Goal: Transaction & Acquisition: Purchase product/service

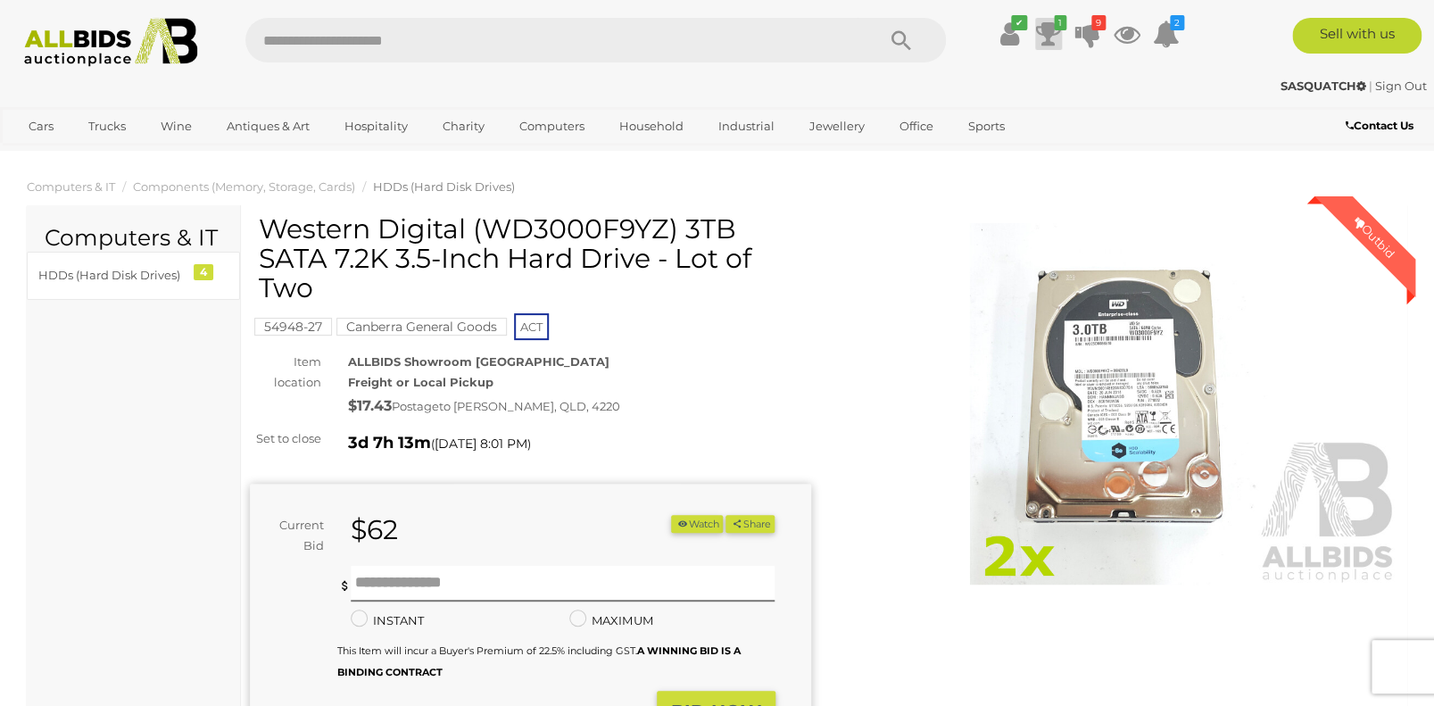
click at [1049, 23] on icon at bounding box center [1048, 34] width 25 height 32
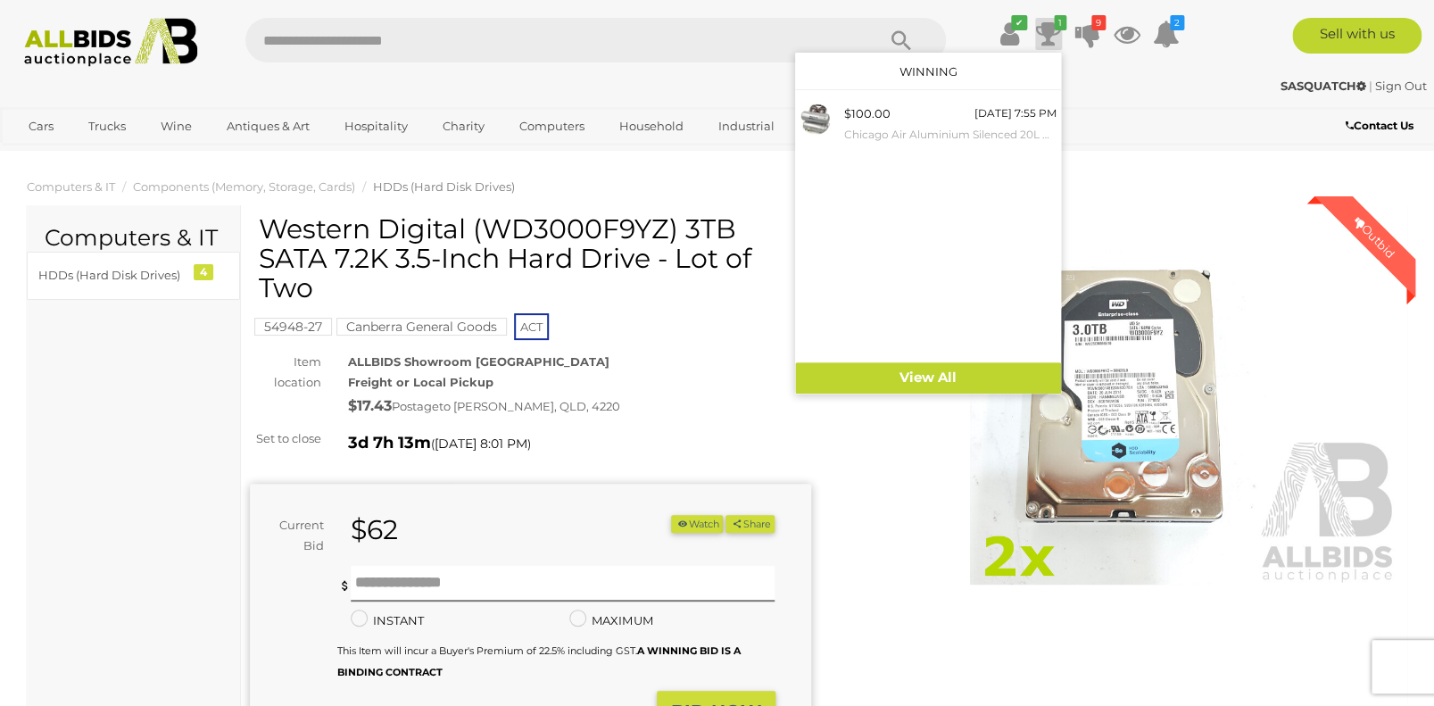
click at [619, 42] on input "text" at bounding box center [551, 40] width 612 height 45
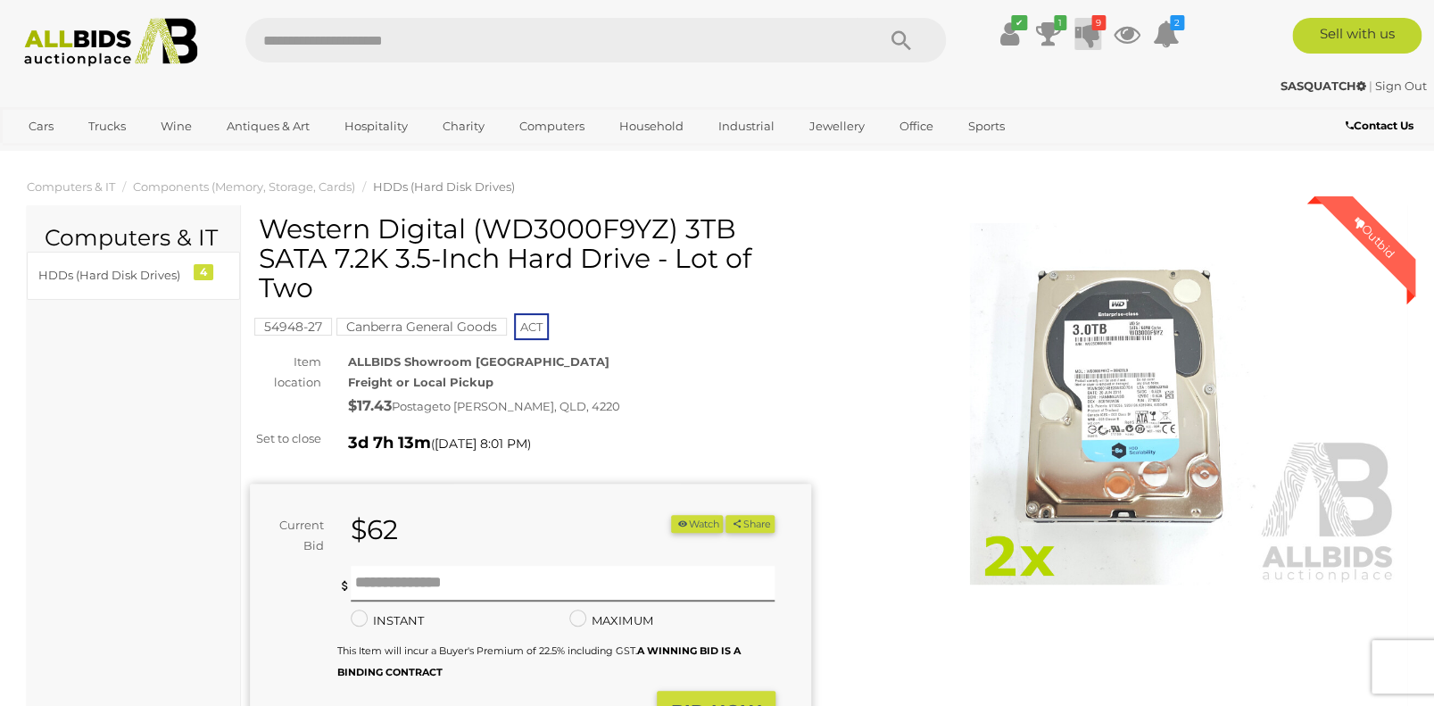
click at [1084, 30] on icon at bounding box center [1087, 34] width 25 height 32
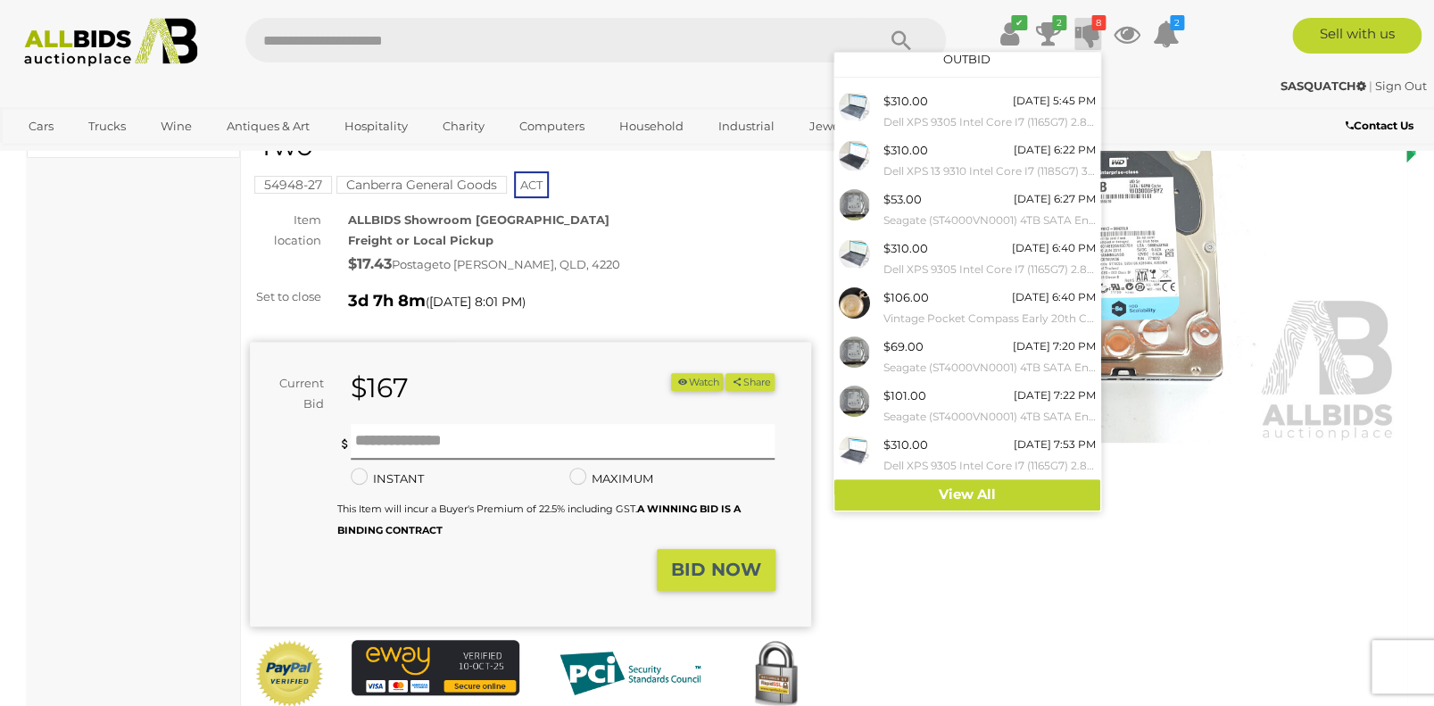
scroll to position [12, 0]
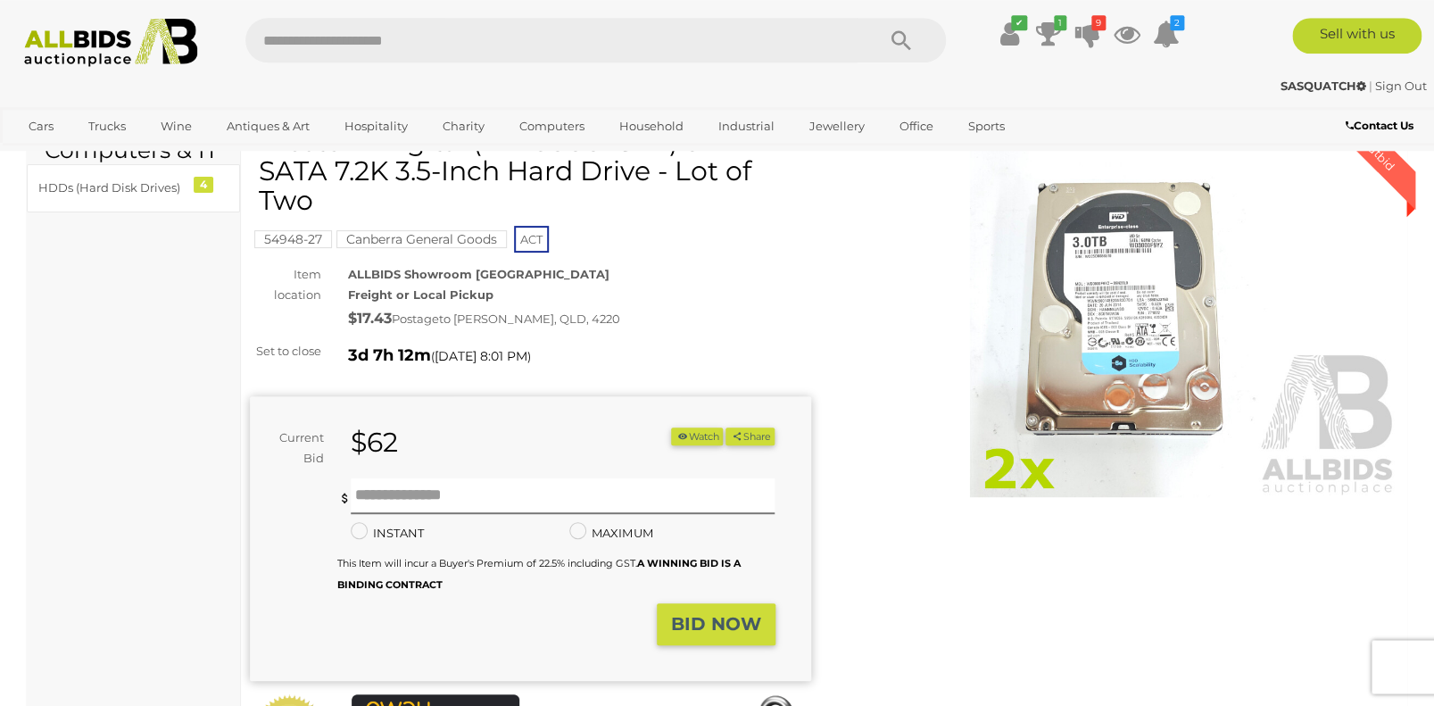
scroll to position [142, 0]
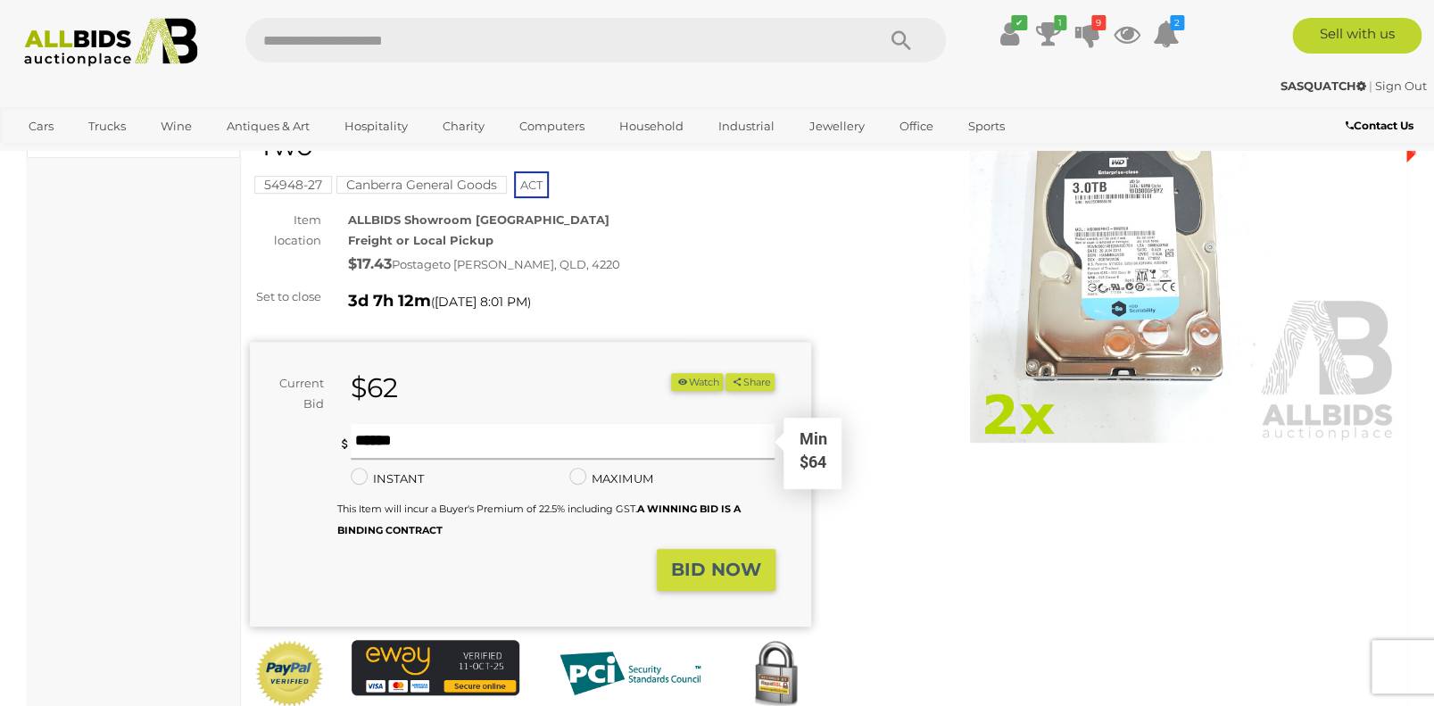
click at [409, 439] on input "text" at bounding box center [563, 442] width 424 height 36
click at [412, 443] on input "text" at bounding box center [563, 442] width 424 height 36
type input "**"
click at [726, 576] on strong "BID NOW" at bounding box center [716, 568] width 90 height 21
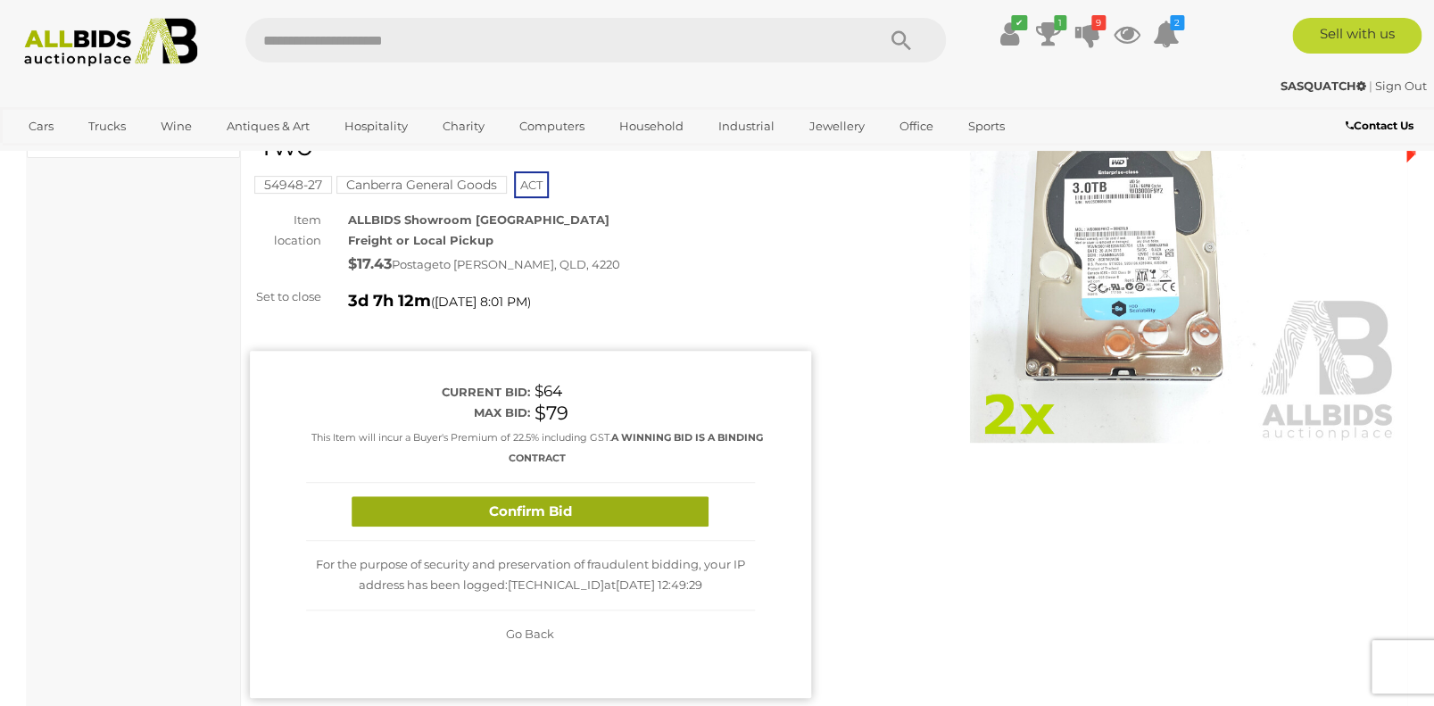
click at [532, 508] on button "Confirm Bid" at bounding box center [530, 511] width 357 height 31
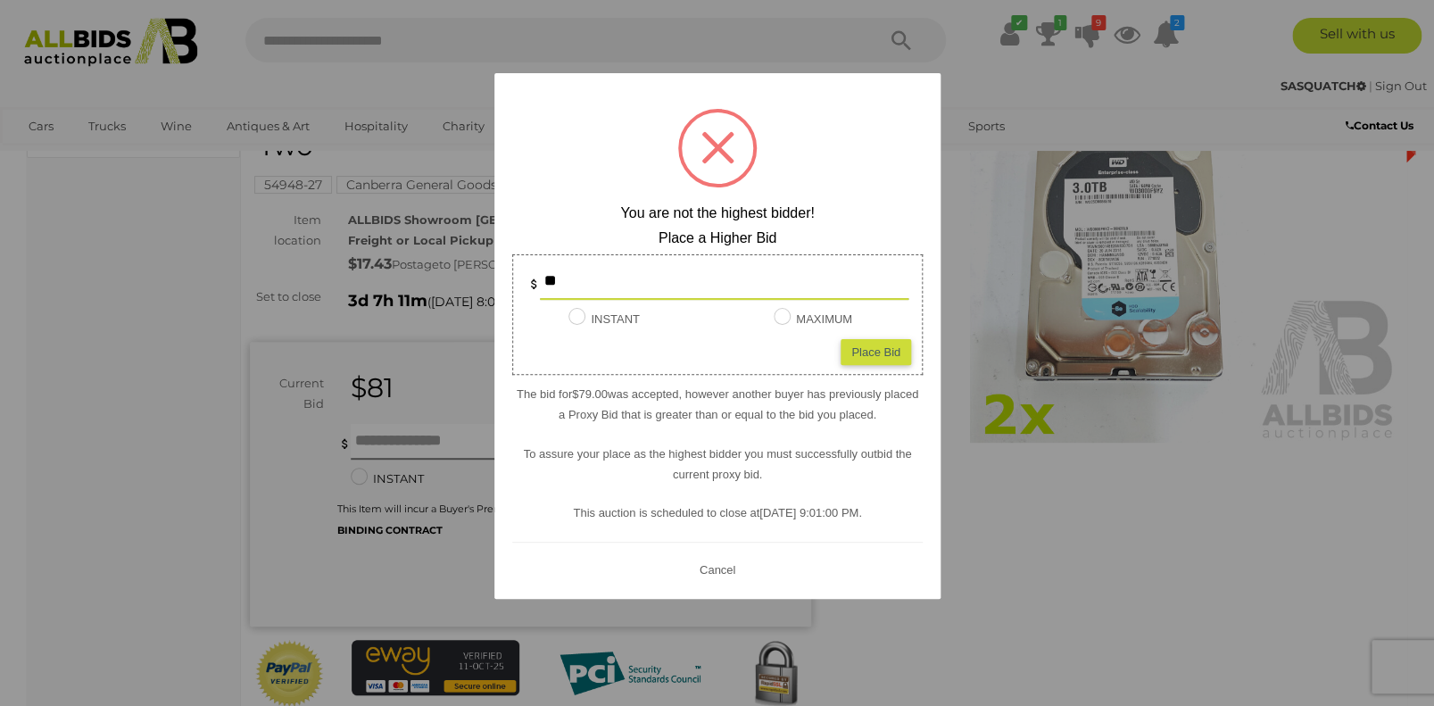
click at [719, 572] on button "Cancel" at bounding box center [716, 569] width 46 height 22
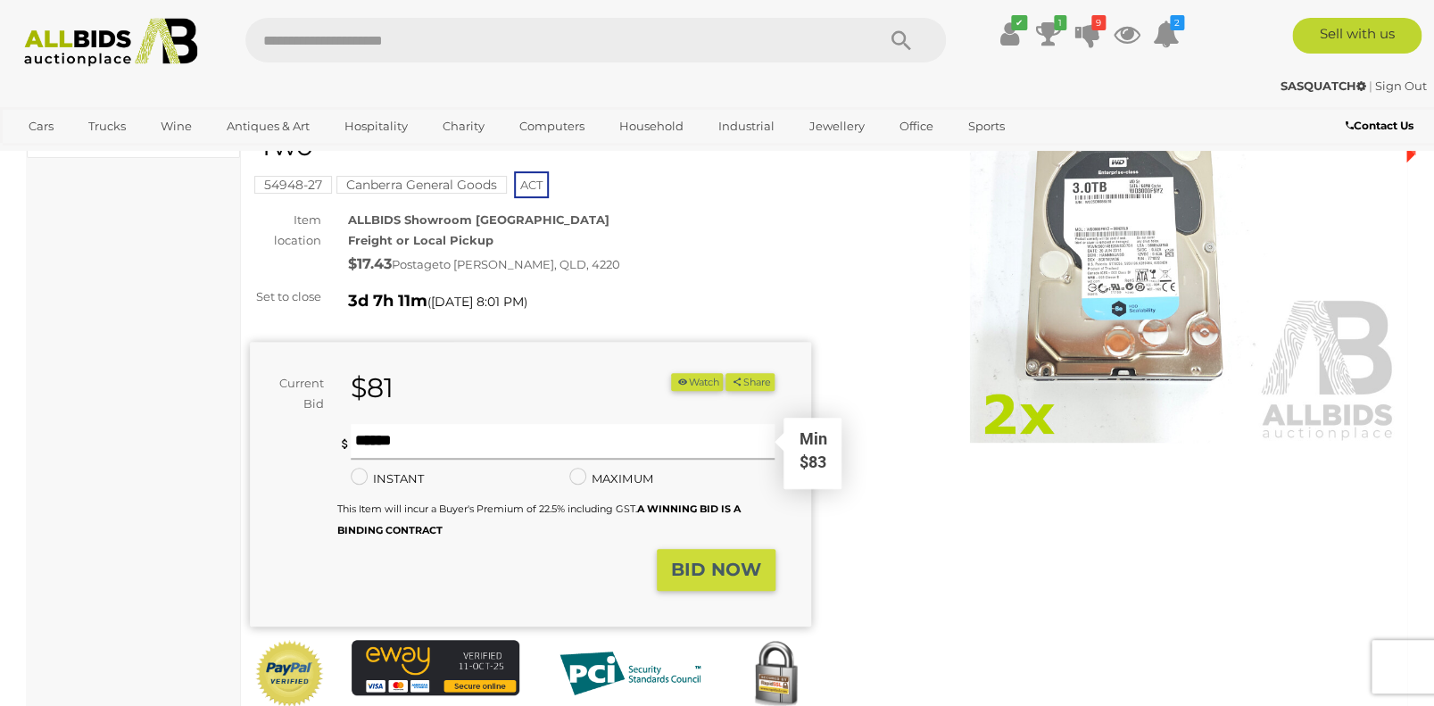
click at [393, 443] on input "text" at bounding box center [563, 442] width 424 height 36
type input "**"
click at [709, 574] on strong "BID NOW" at bounding box center [716, 568] width 90 height 21
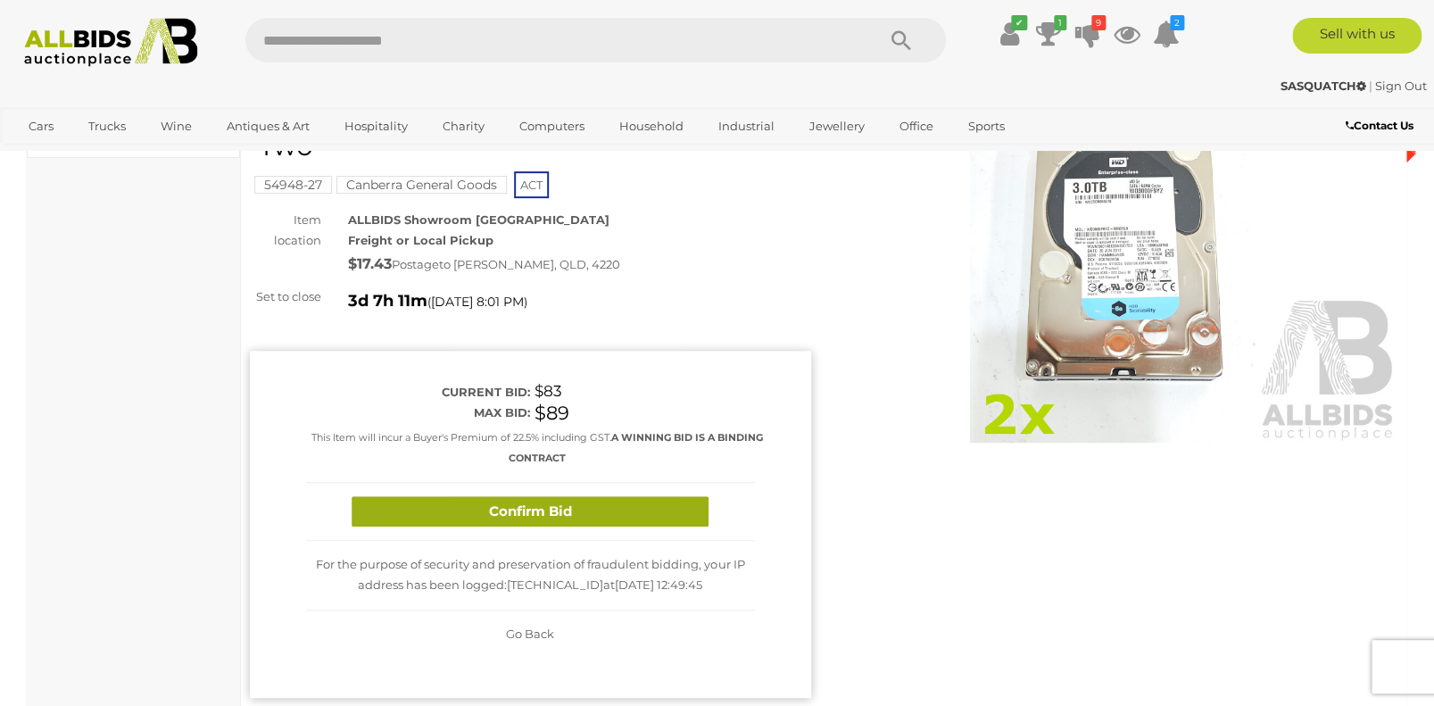
click at [545, 508] on button "Confirm Bid" at bounding box center [530, 511] width 357 height 31
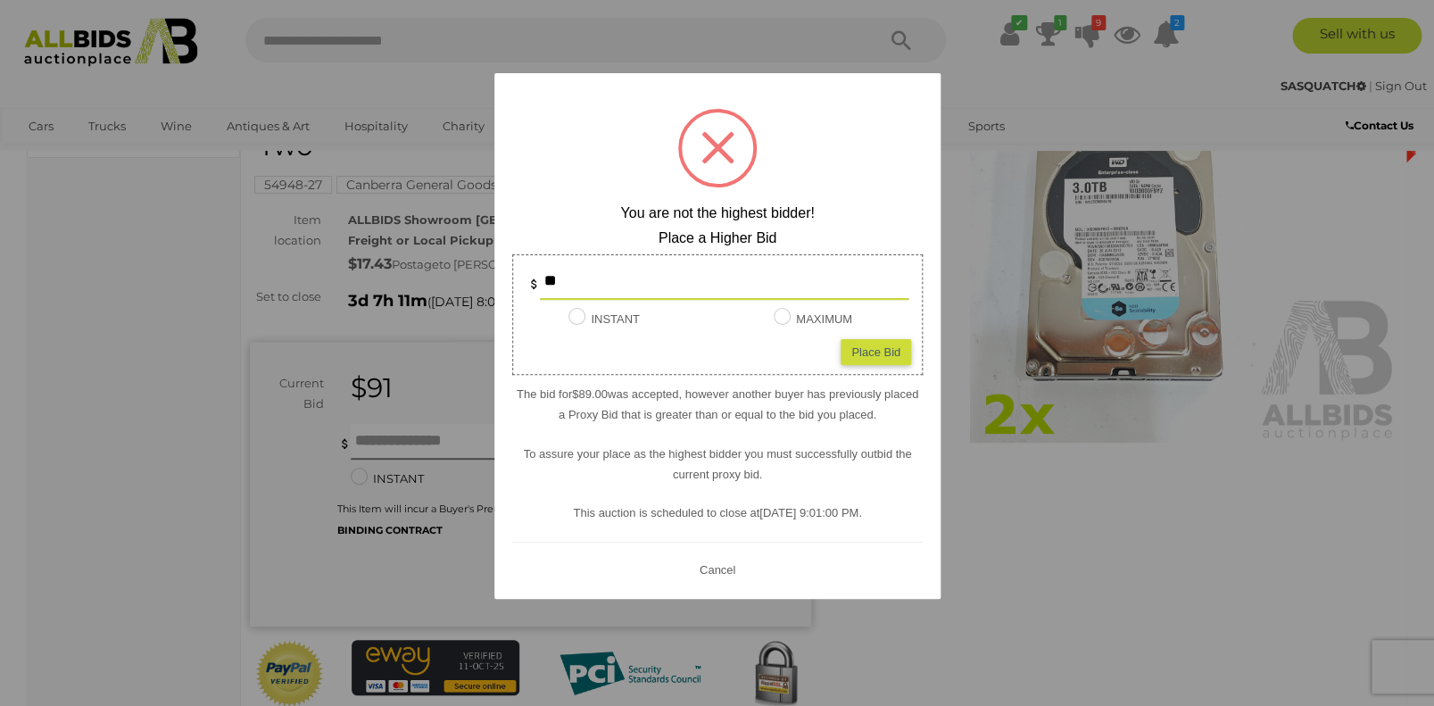
click at [696, 567] on button "Cancel" at bounding box center [716, 569] width 46 height 22
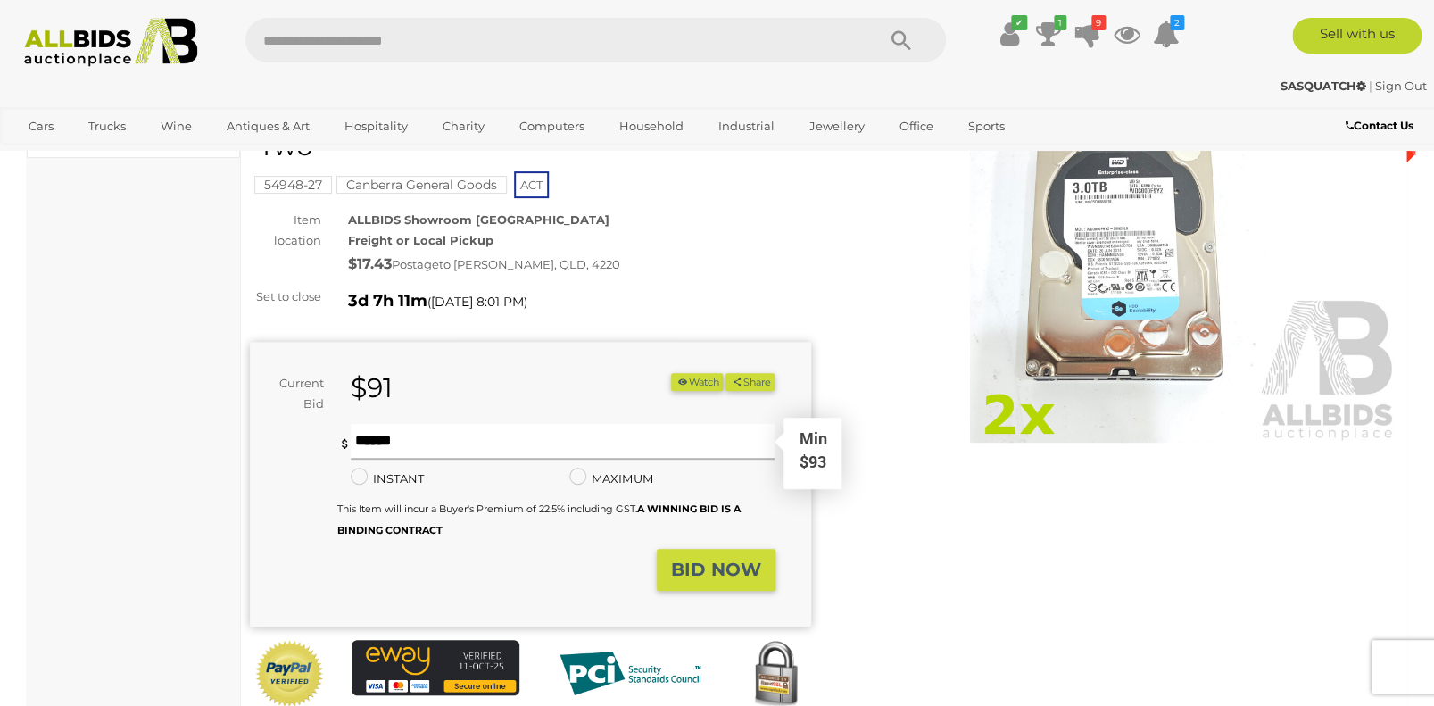
click at [420, 441] on input "text" at bounding box center [563, 442] width 424 height 36
type input "**"
click at [716, 575] on strong "BID NOW" at bounding box center [716, 568] width 90 height 21
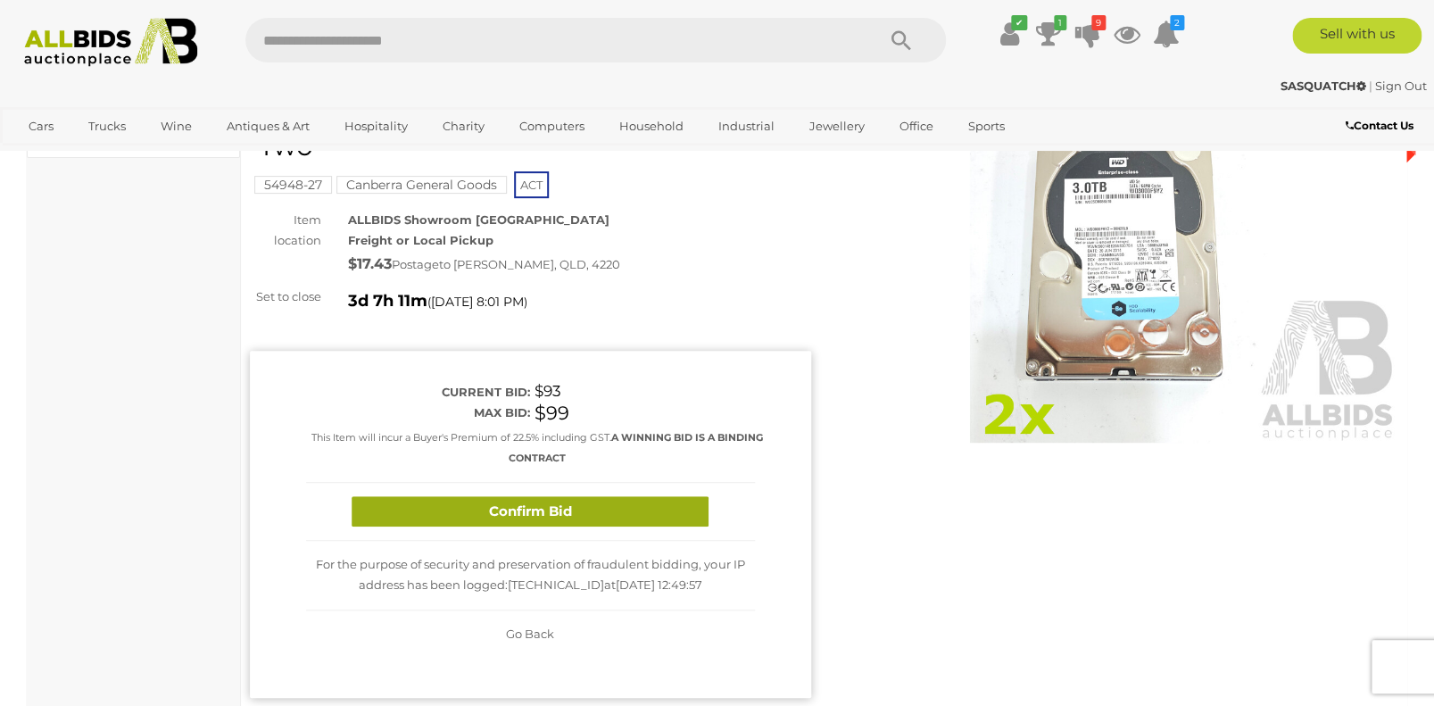
click at [518, 512] on button "Confirm Bid" at bounding box center [530, 511] width 357 height 31
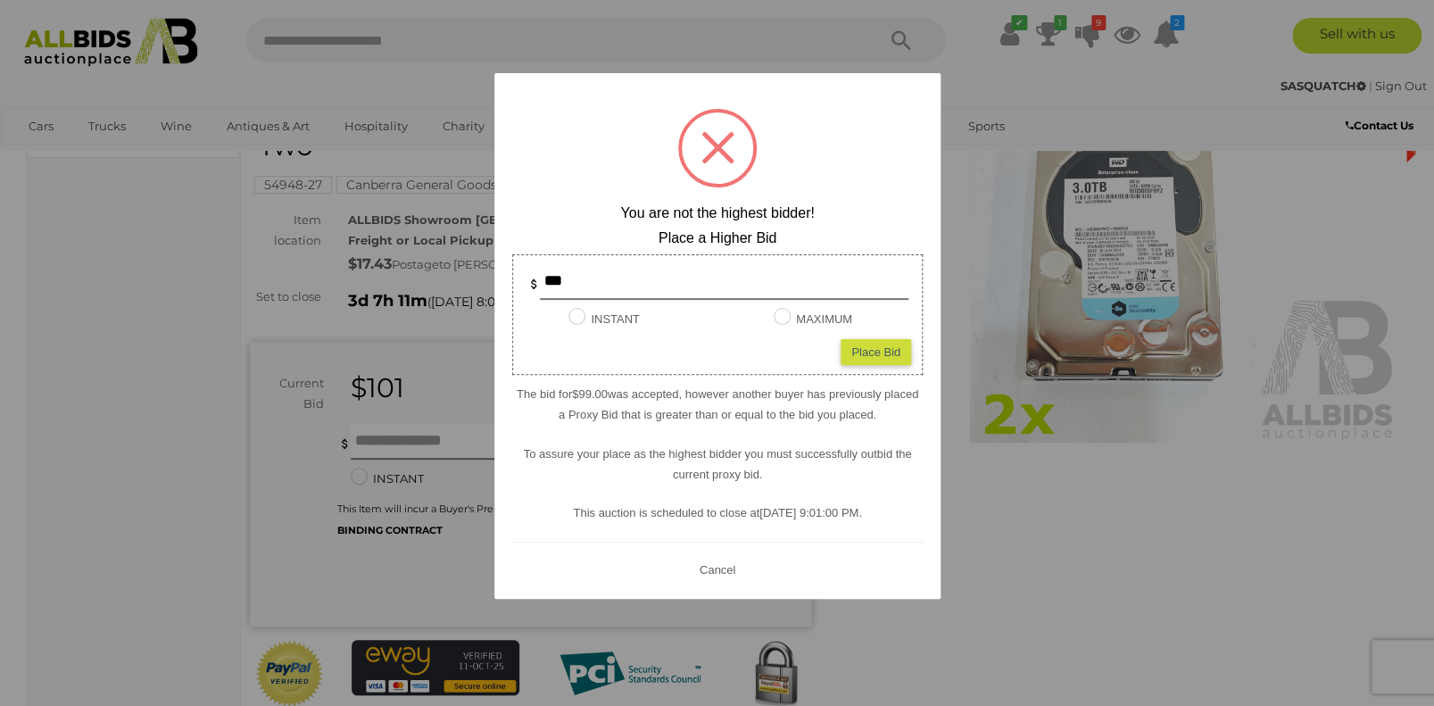
click at [716, 567] on button "Cancel" at bounding box center [716, 569] width 46 height 22
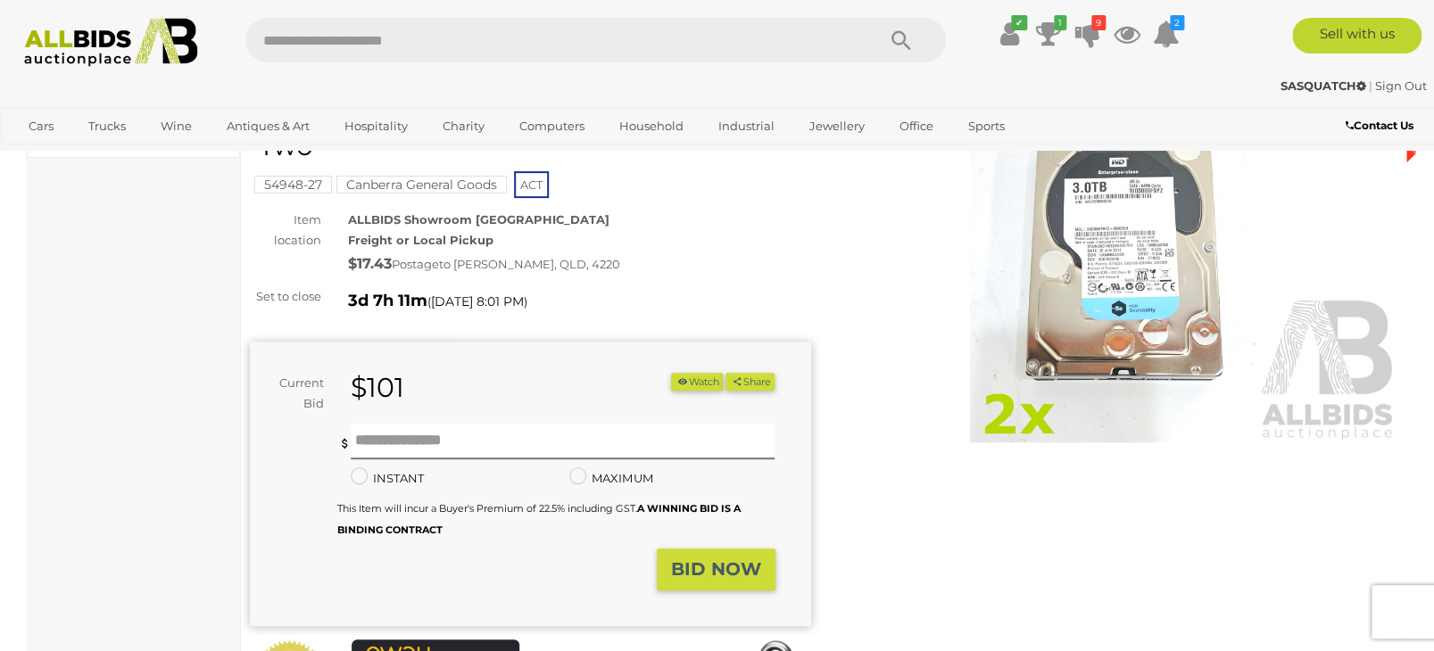
click at [508, 414] on form "Current Bid $101 (Min $106) $101 Share Facebook Twitter" at bounding box center [512, 482] width 499 height 218
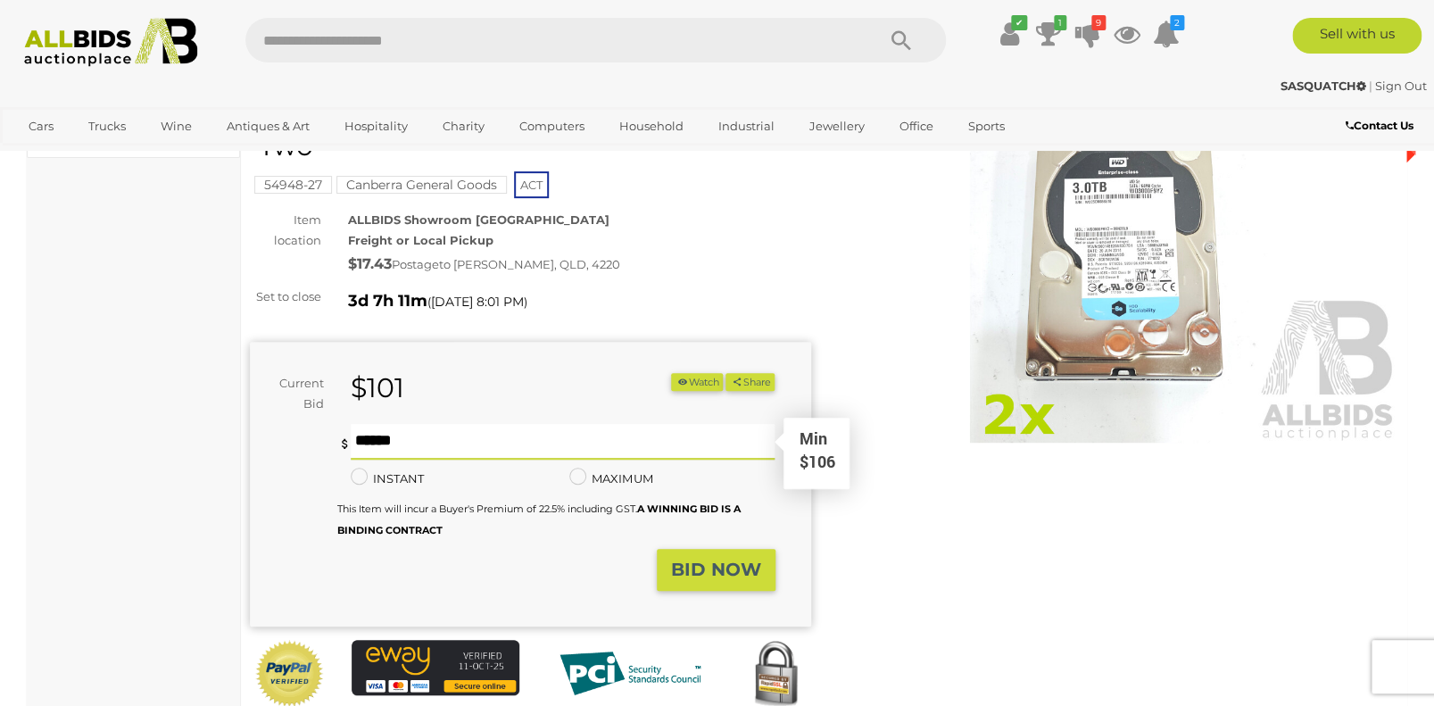
click at [478, 439] on input "text" at bounding box center [563, 442] width 424 height 36
type input "***"
click at [728, 574] on strong "BID NOW" at bounding box center [716, 568] width 90 height 21
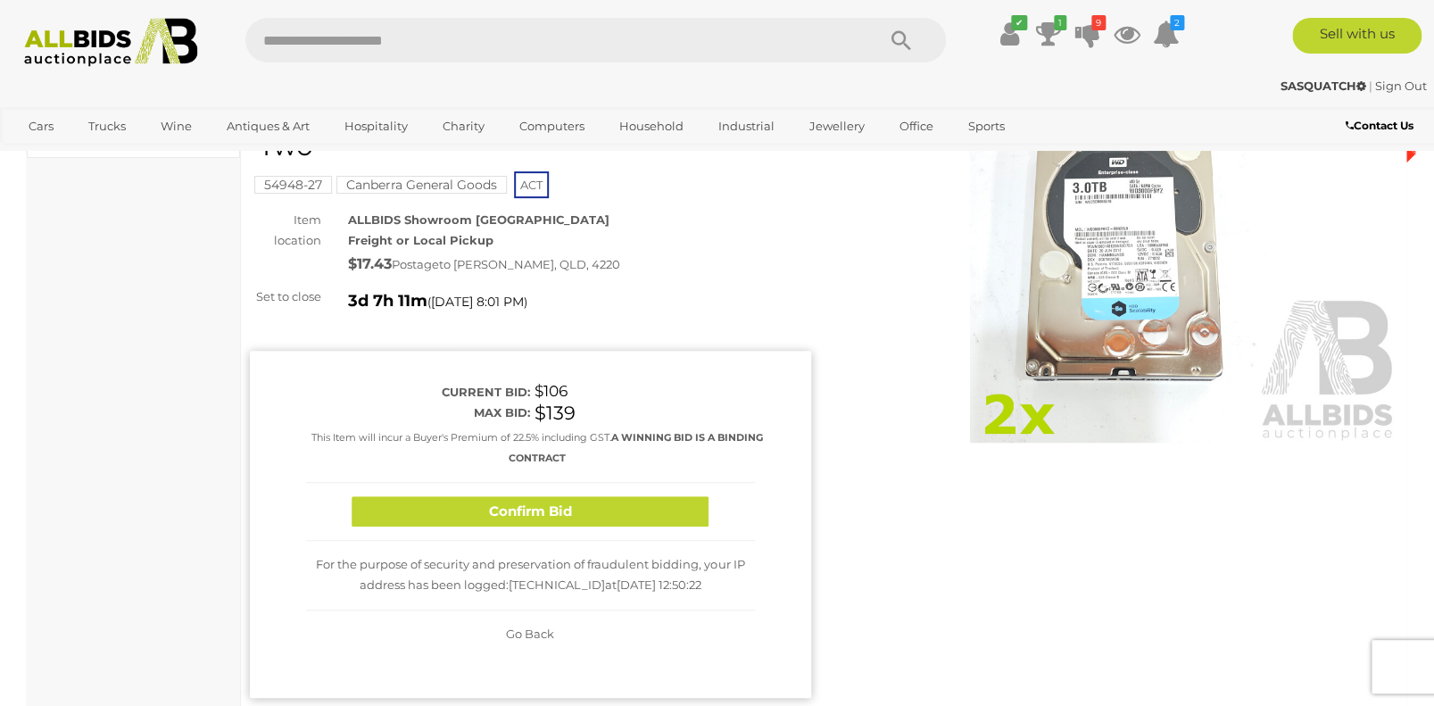
click at [482, 509] on button "Confirm Bid" at bounding box center [530, 511] width 357 height 31
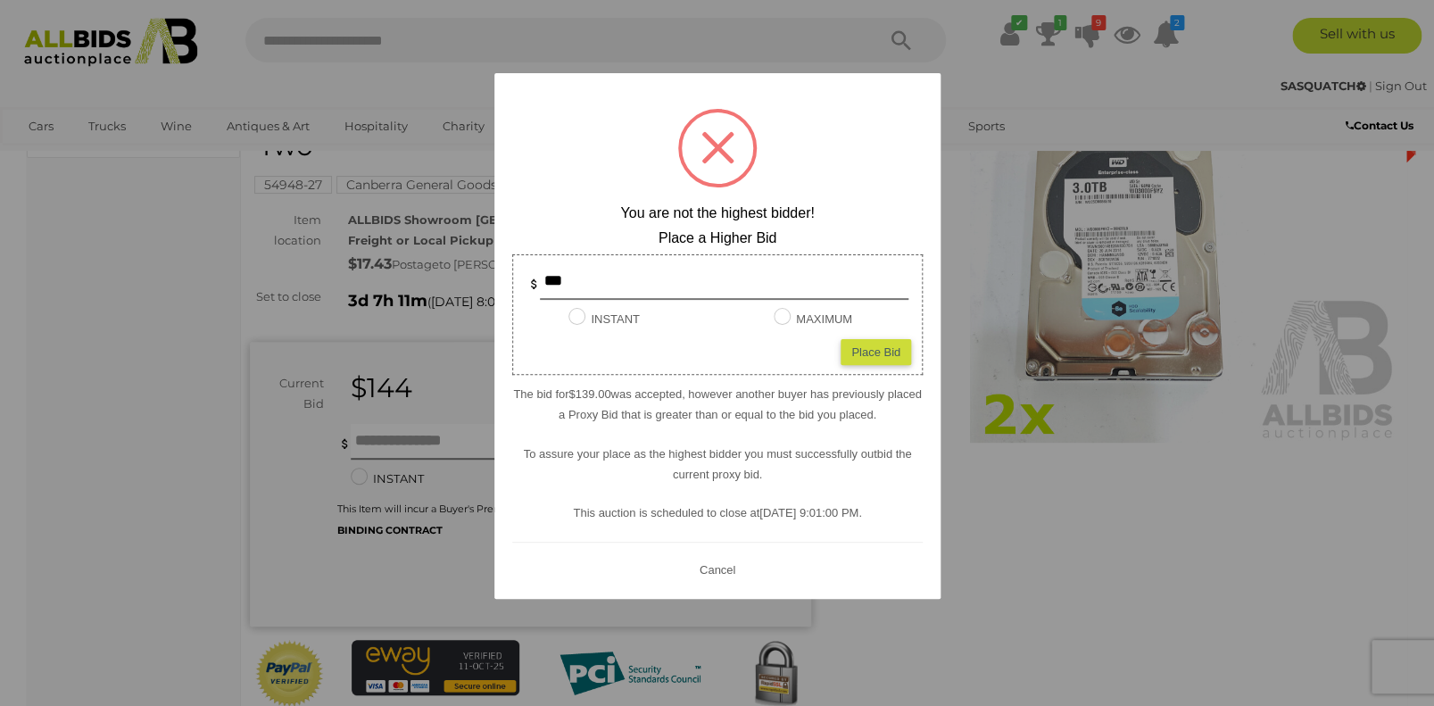
click at [729, 561] on button "Cancel" at bounding box center [716, 569] width 46 height 22
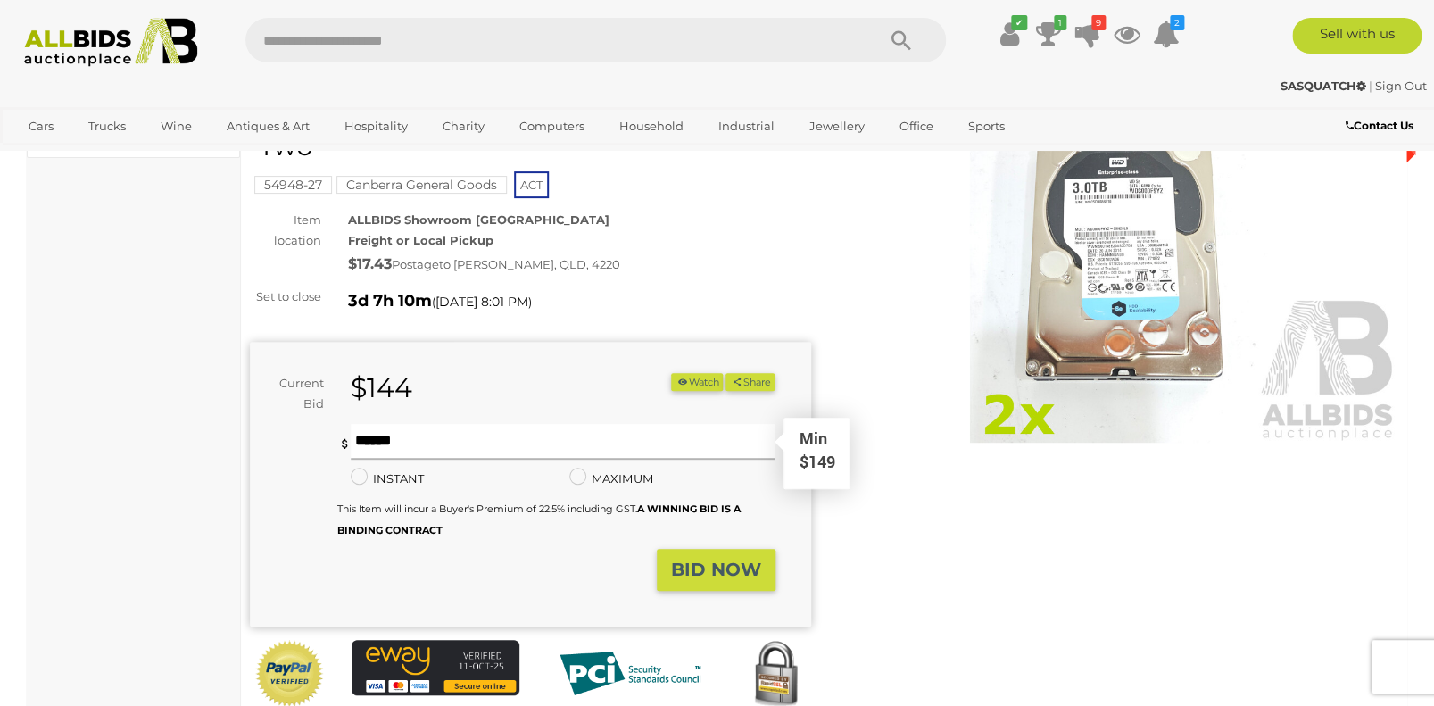
click at [392, 448] on input "text" at bounding box center [563, 442] width 424 height 36
type input "***"
click at [700, 575] on strong "BID NOW" at bounding box center [716, 568] width 90 height 21
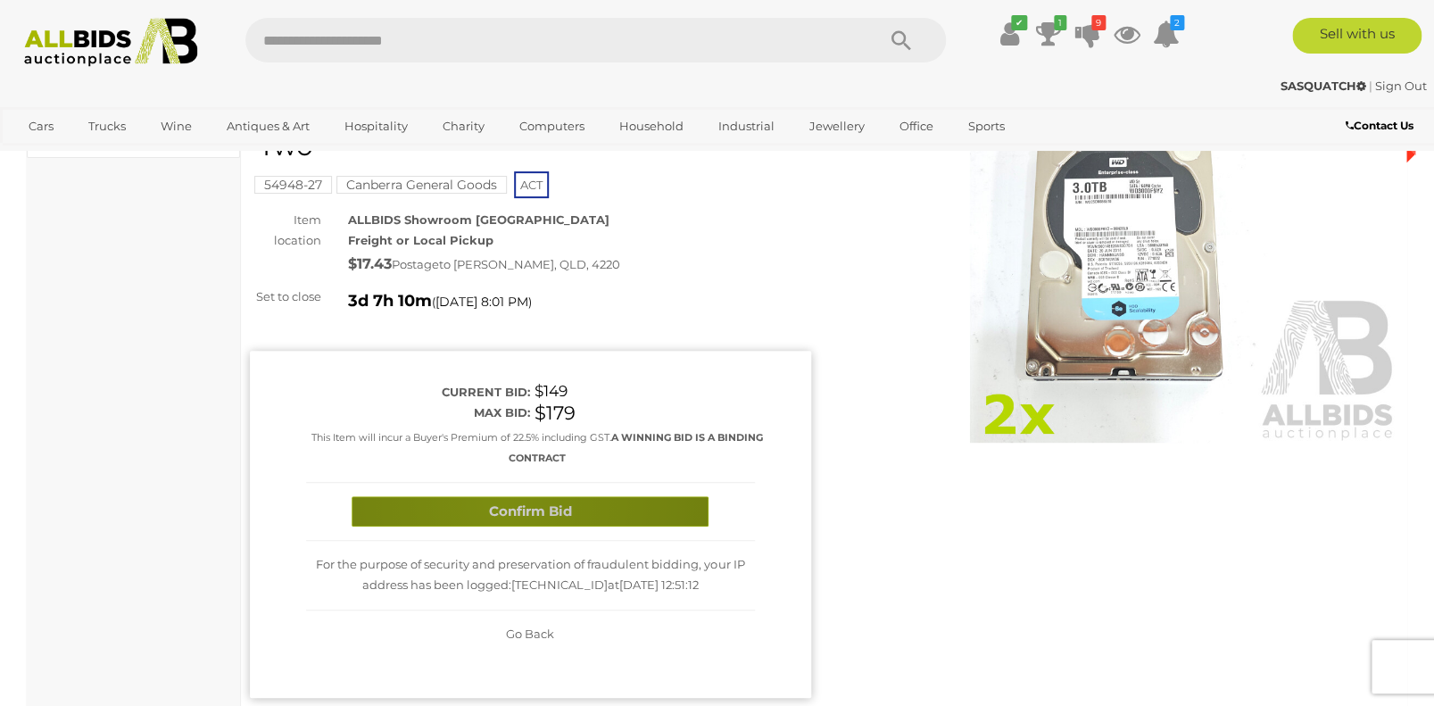
click at [505, 501] on button "Confirm Bid" at bounding box center [530, 511] width 357 height 31
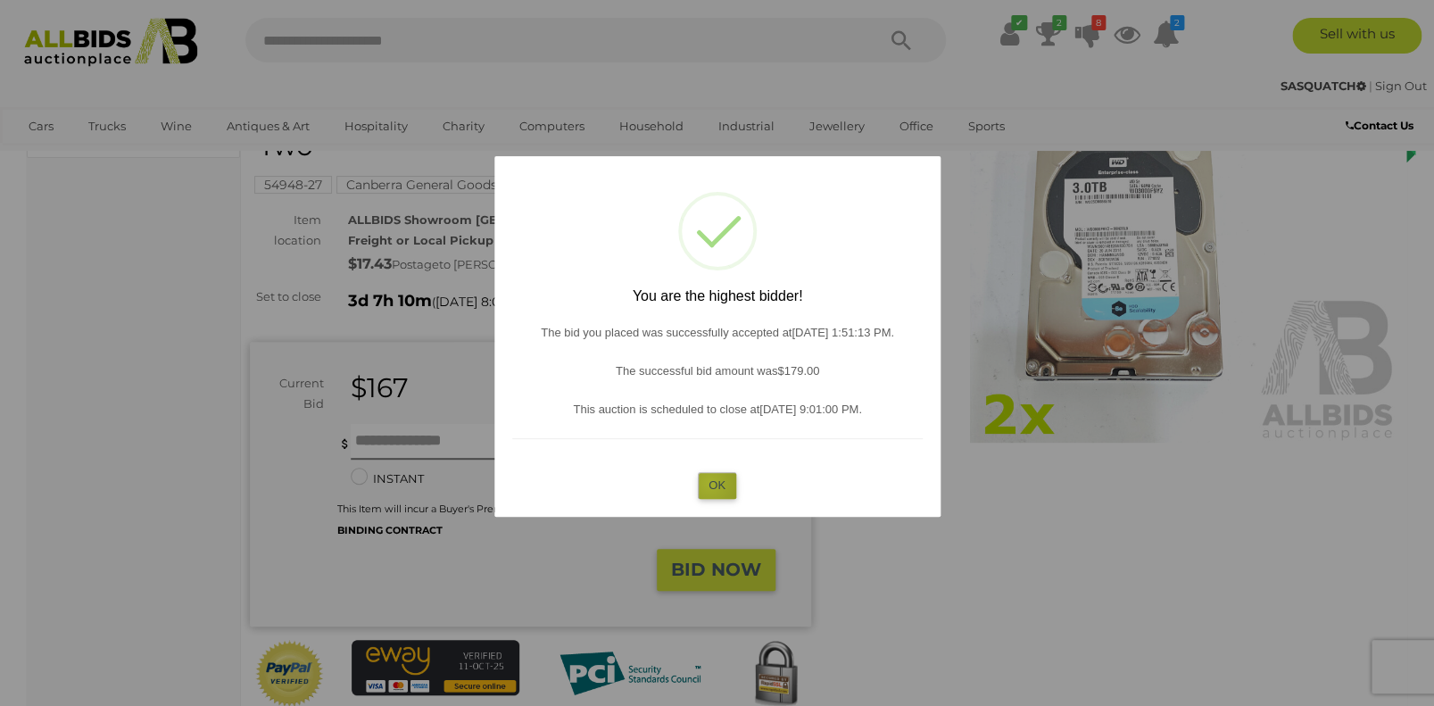
click at [709, 483] on button "OK" at bounding box center [717, 485] width 38 height 26
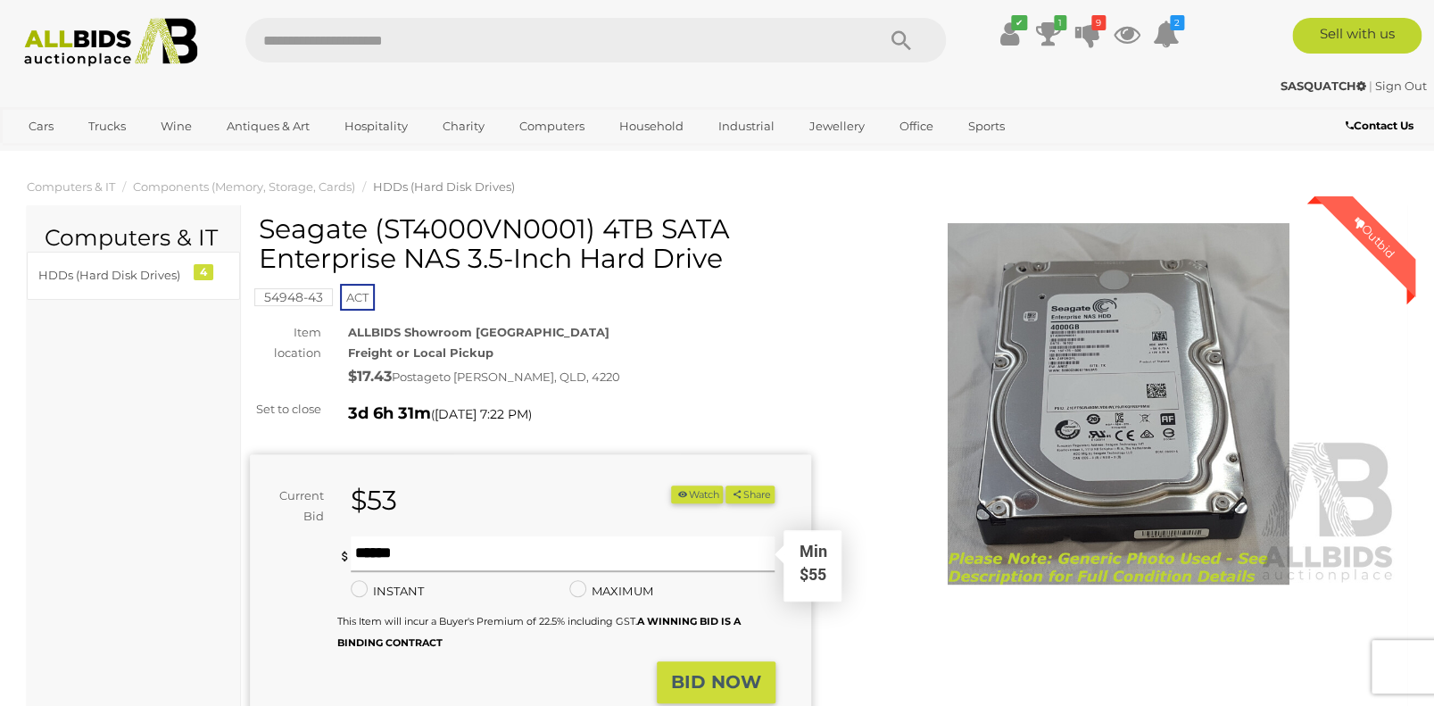
click at [422, 552] on input "text" at bounding box center [563, 554] width 424 height 36
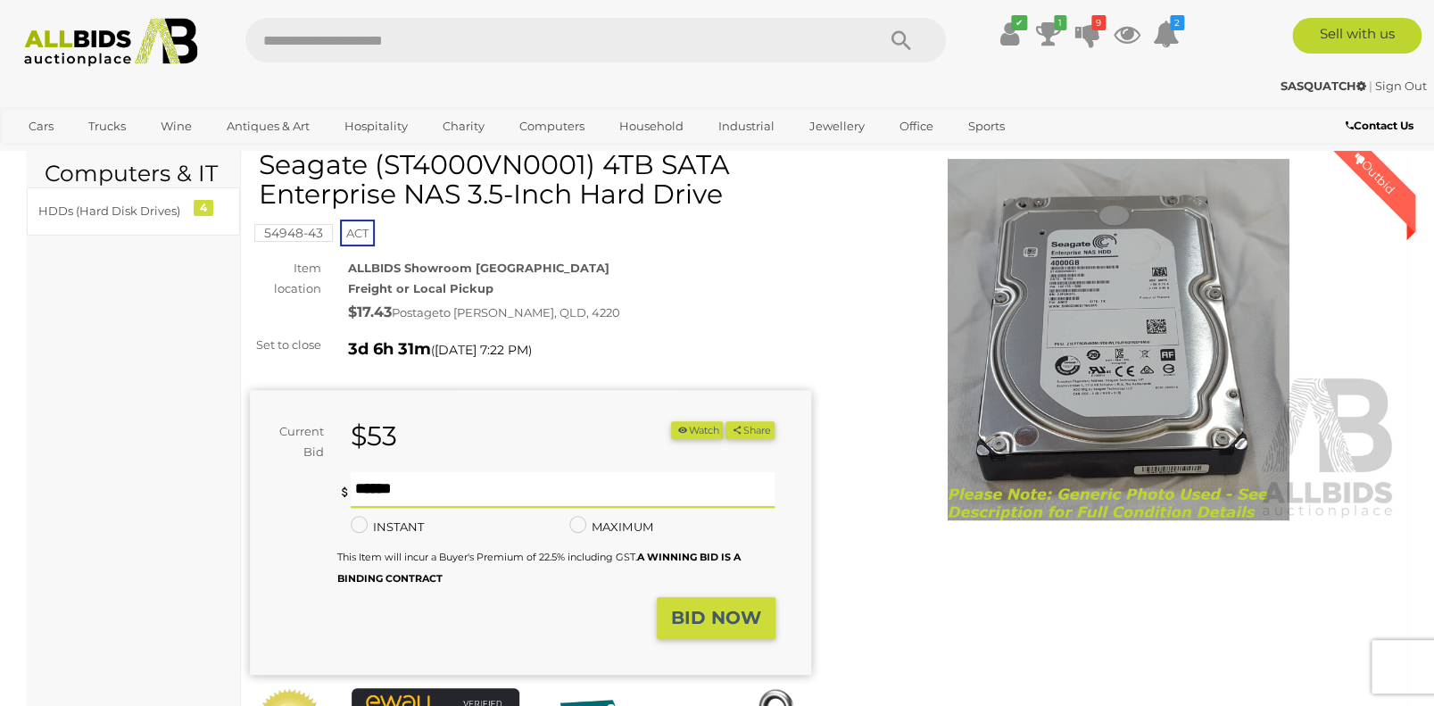
scroll to position [70, 0]
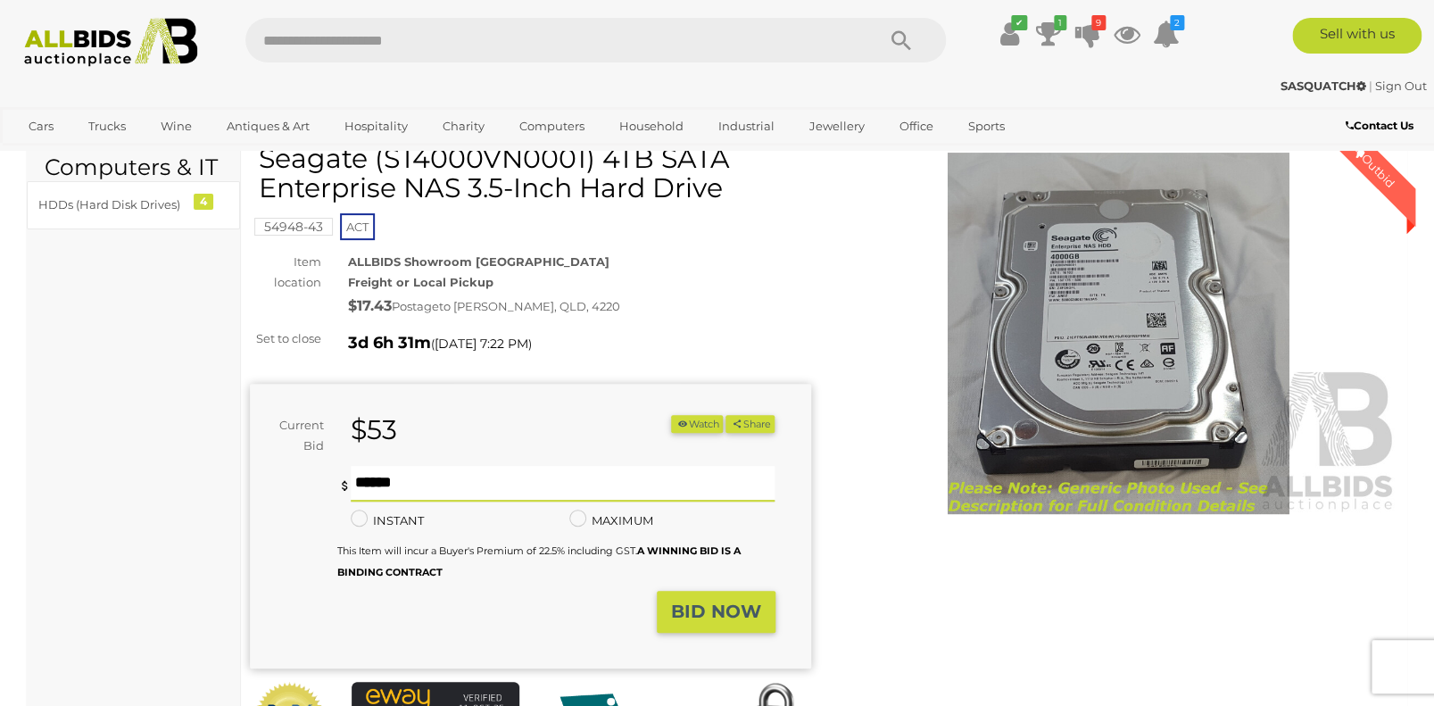
type input "**"
click at [716, 622] on button "BID NOW" at bounding box center [716, 612] width 119 height 42
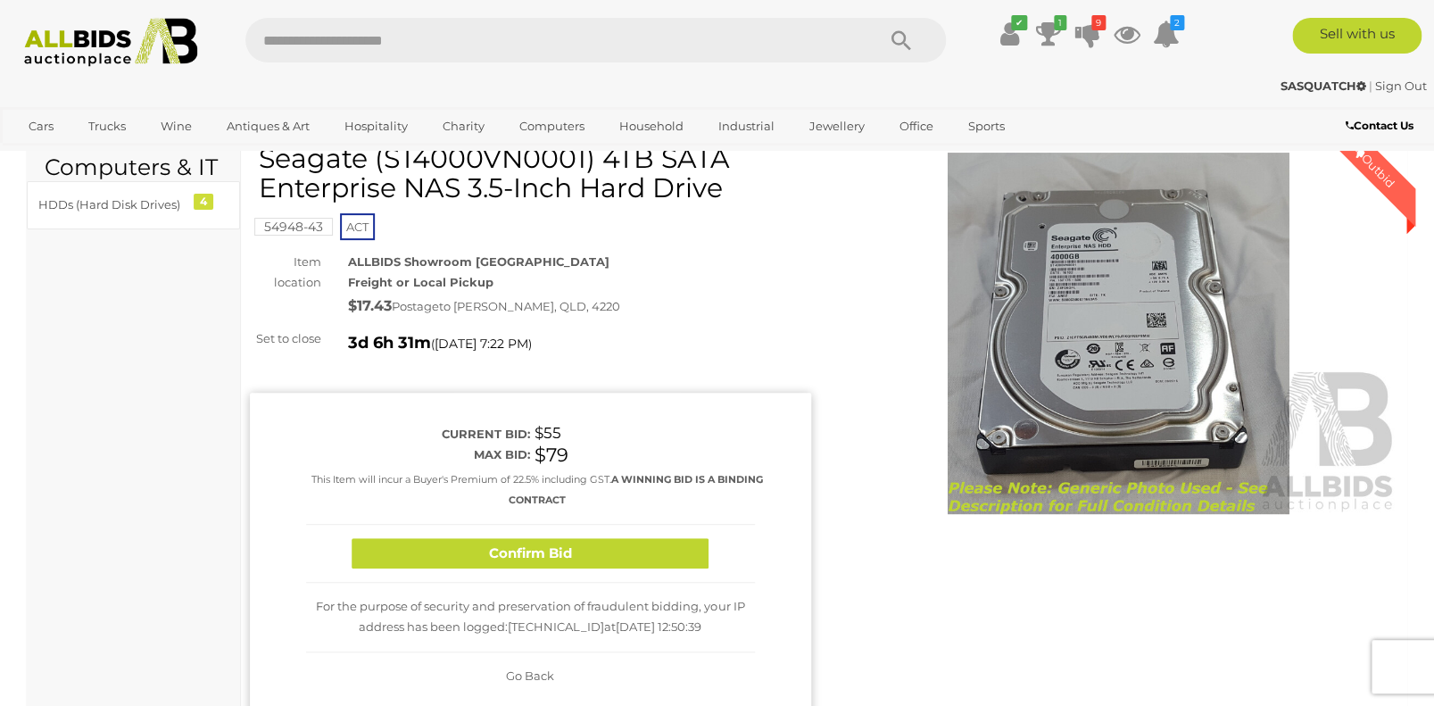
click at [564, 549] on button "Confirm Bid" at bounding box center [530, 553] width 357 height 31
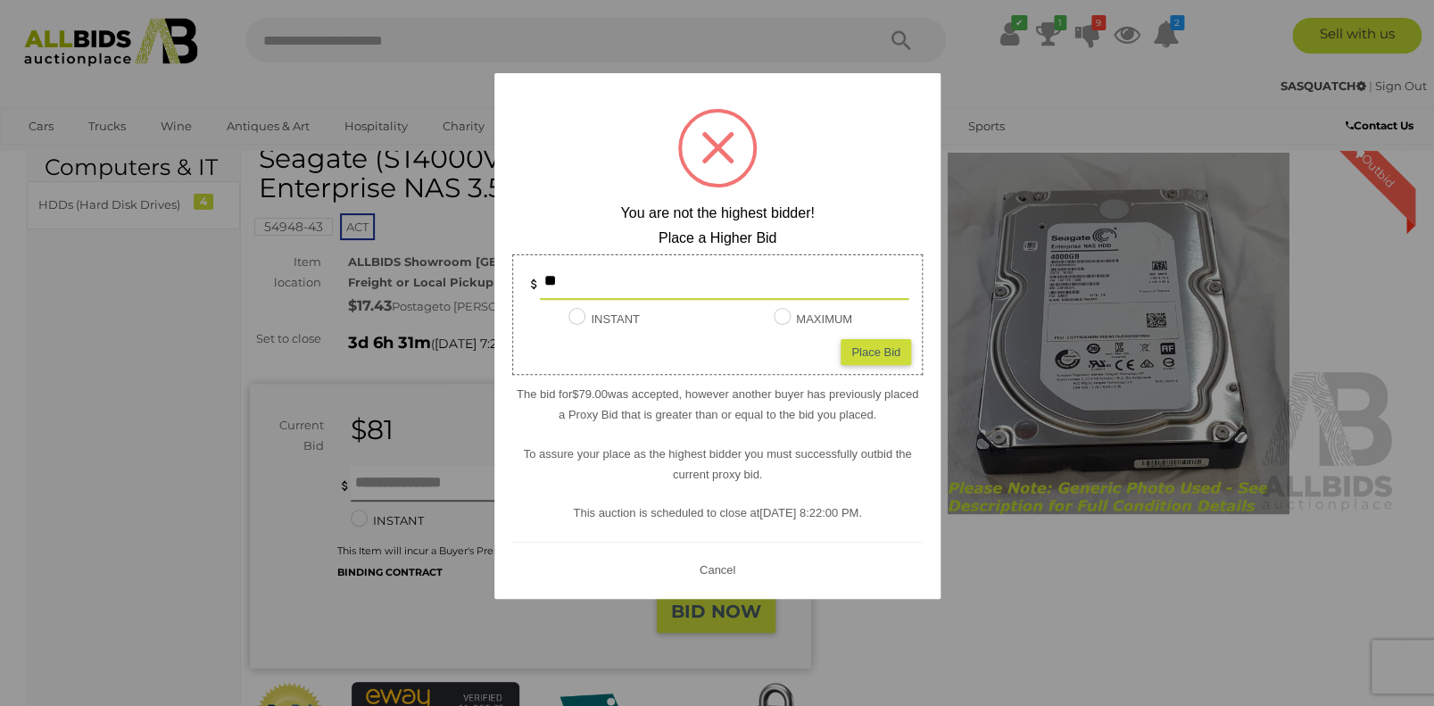
click at [729, 574] on button "Cancel" at bounding box center [716, 569] width 46 height 22
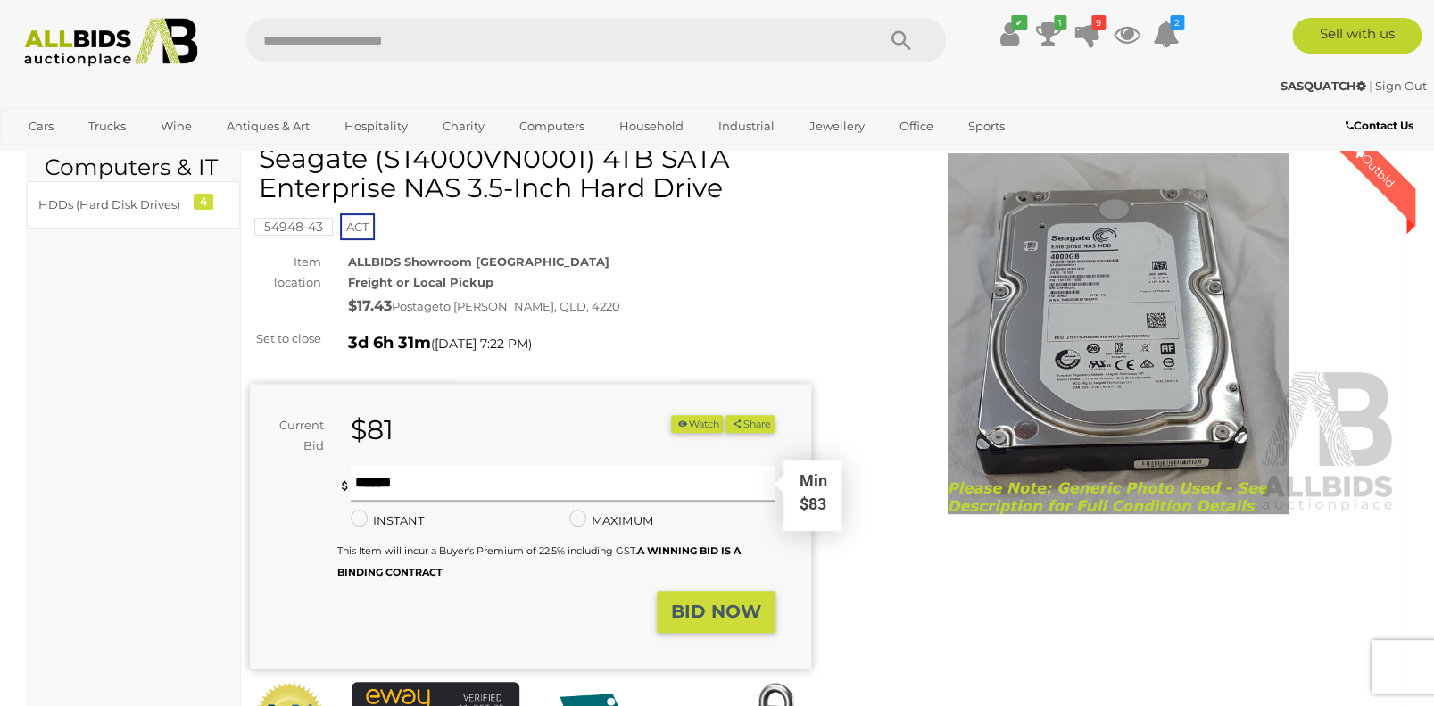
click at [412, 477] on input "text" at bounding box center [563, 484] width 424 height 36
type input "**"
click at [696, 611] on strong "BID NOW" at bounding box center [716, 610] width 90 height 21
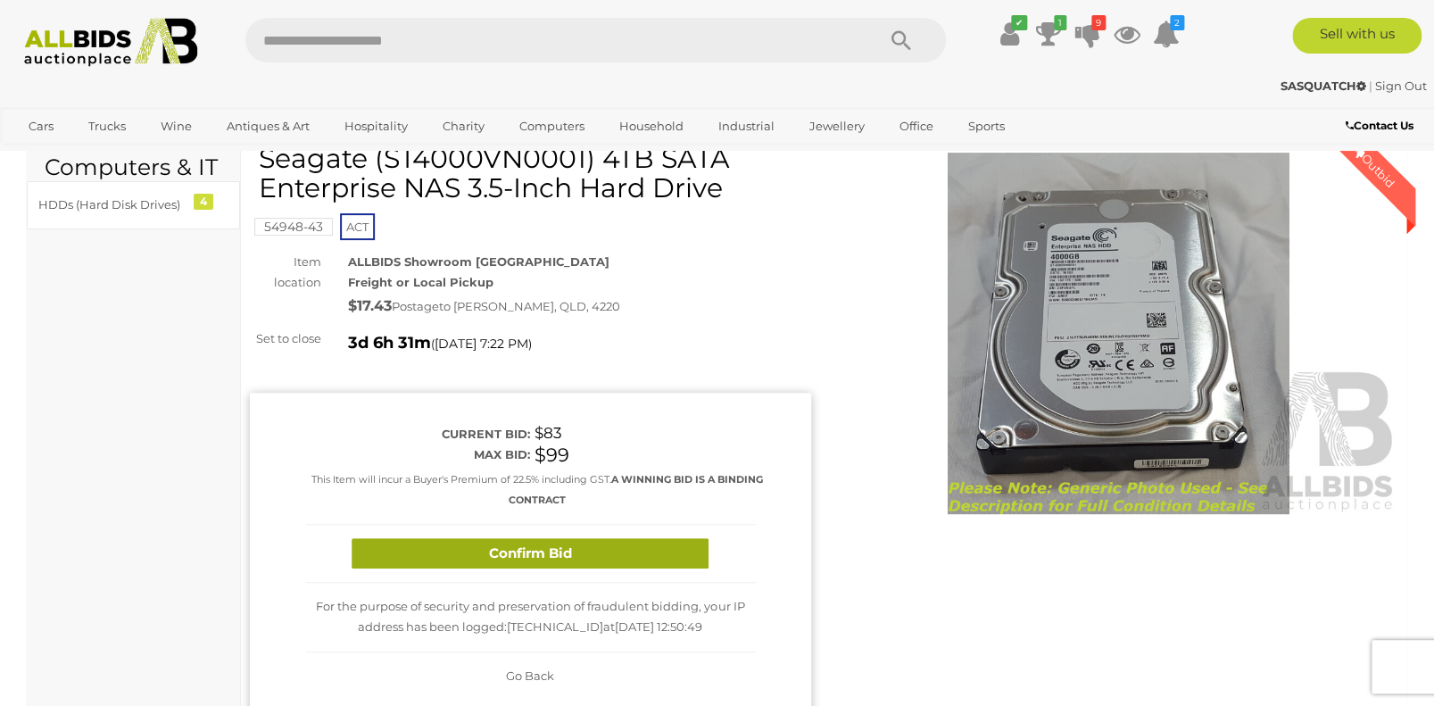
click at [525, 553] on button "Confirm Bid" at bounding box center [530, 553] width 357 height 31
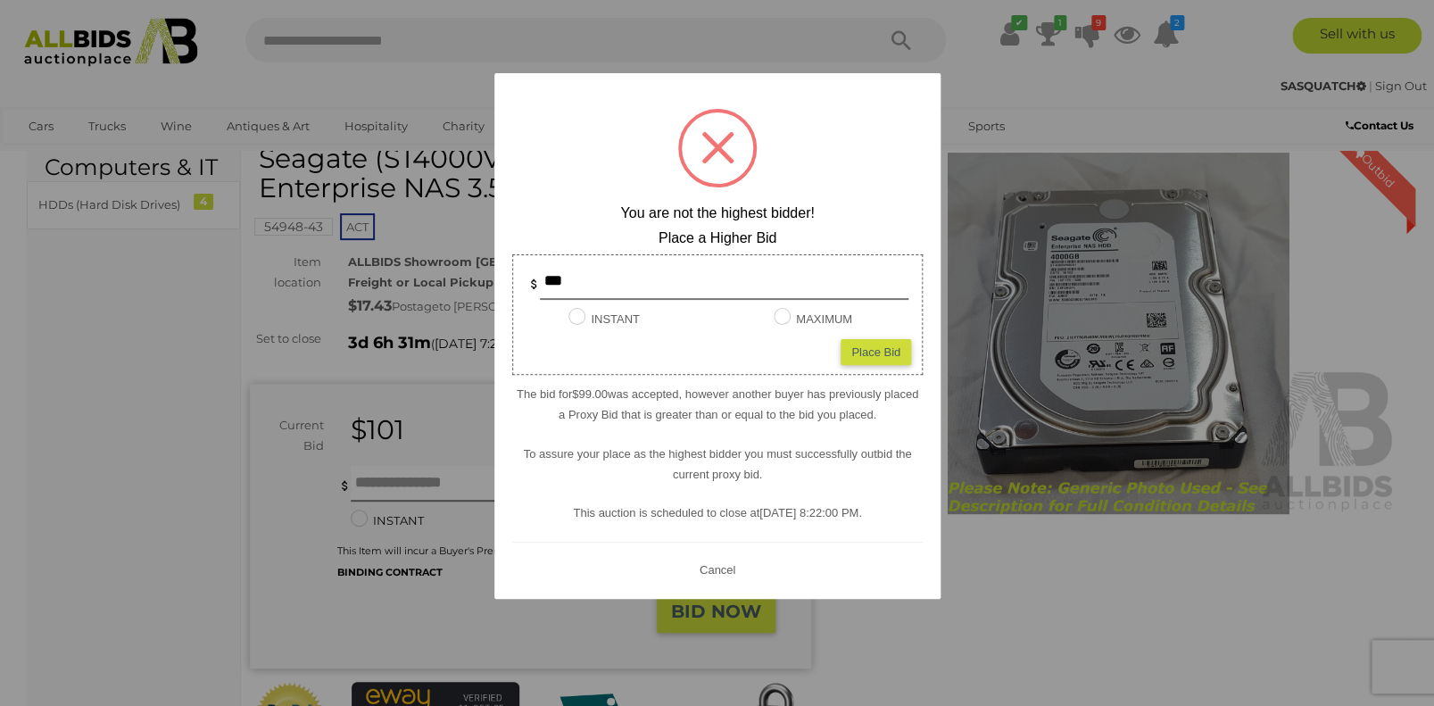
click at [712, 561] on button "Cancel" at bounding box center [716, 569] width 46 height 22
